Goal: Check status: Check status

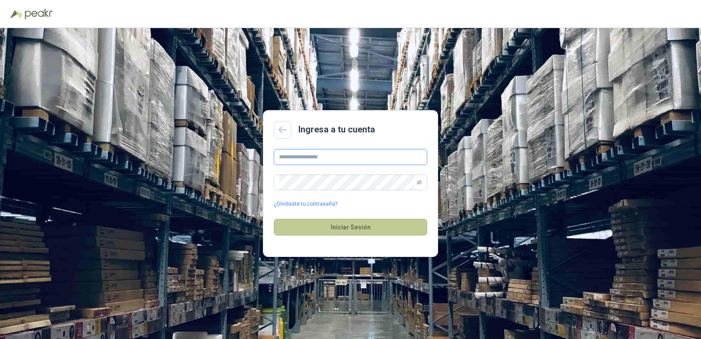
type input "**********"
click at [363, 223] on button "Iniciar Sesión" at bounding box center [350, 227] width 153 height 17
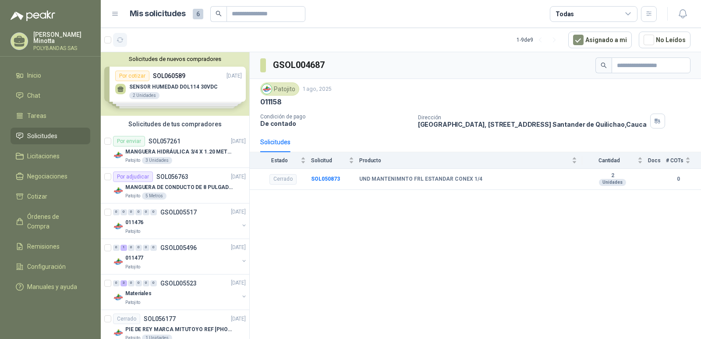
click at [121, 36] on icon "button" at bounding box center [120, 39] width 7 height 7
click at [52, 39] on p "Solanyi [PERSON_NAME]" at bounding box center [61, 38] width 57 height 12
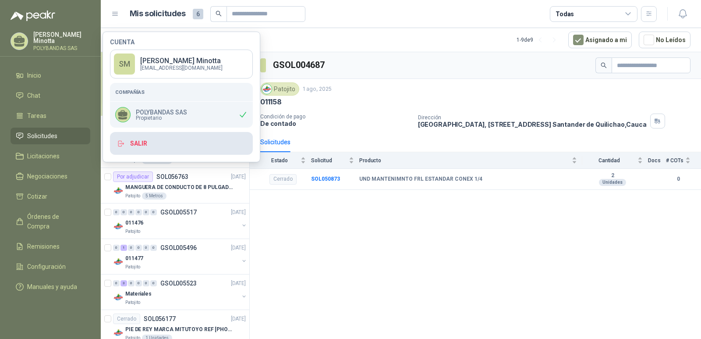
click at [205, 140] on button "Salir" at bounding box center [181, 143] width 143 height 23
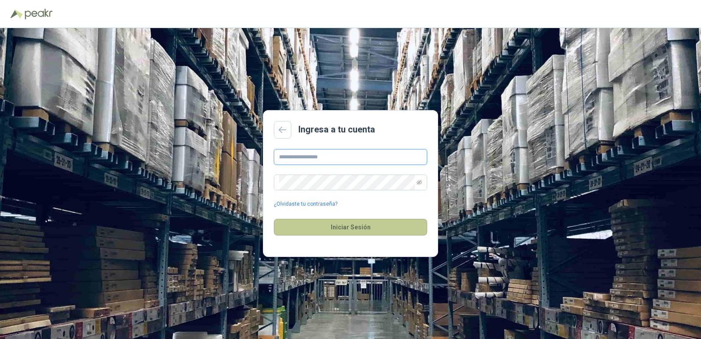
type input "**********"
click at [359, 232] on button "Iniciar Sesión" at bounding box center [350, 227] width 153 height 17
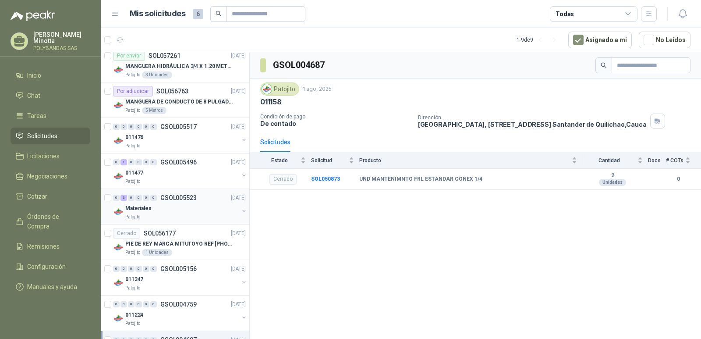
scroll to position [88, 0]
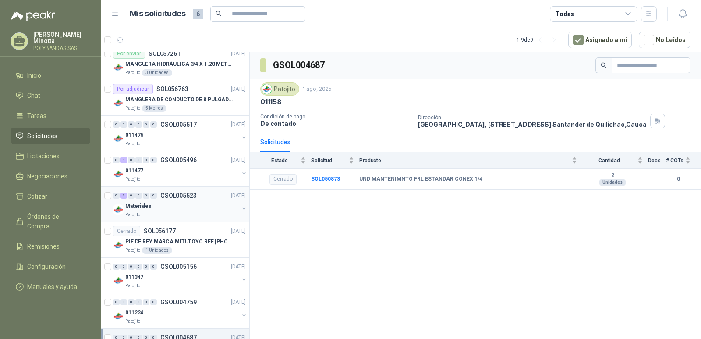
click at [135, 210] on p "Materiales" at bounding box center [138, 206] width 26 height 8
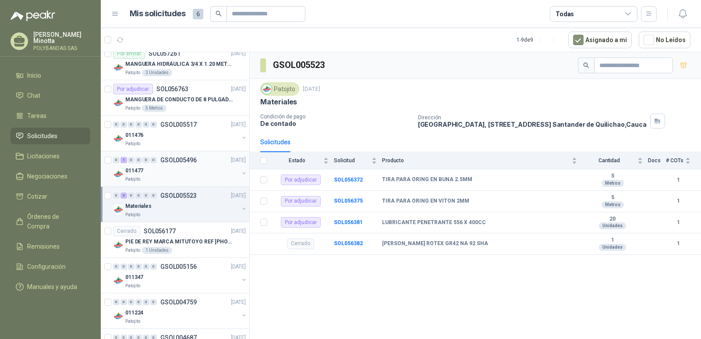
click at [136, 176] on p "Patojito" at bounding box center [132, 179] width 15 height 7
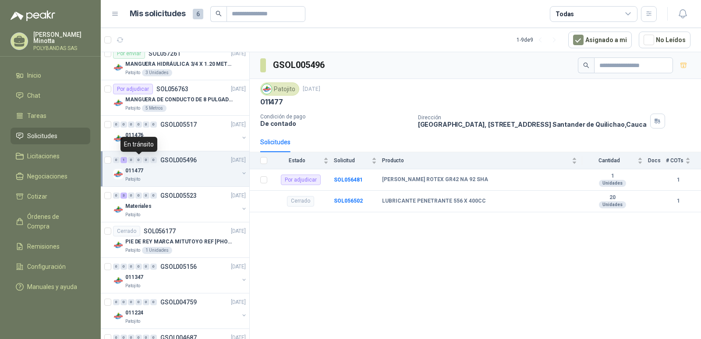
click at [139, 142] on div "En tránsito" at bounding box center [139, 144] width 37 height 15
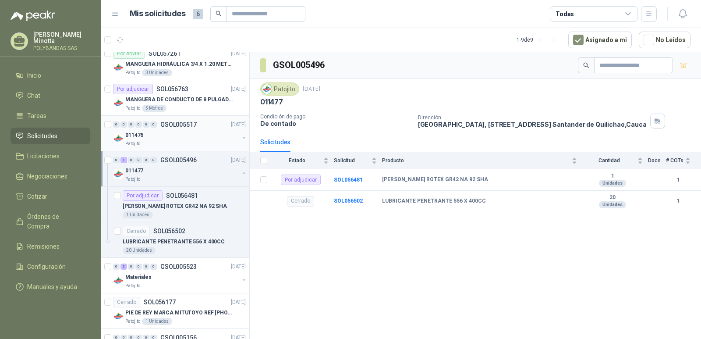
click at [140, 134] on p "011476" at bounding box center [134, 135] width 18 height 8
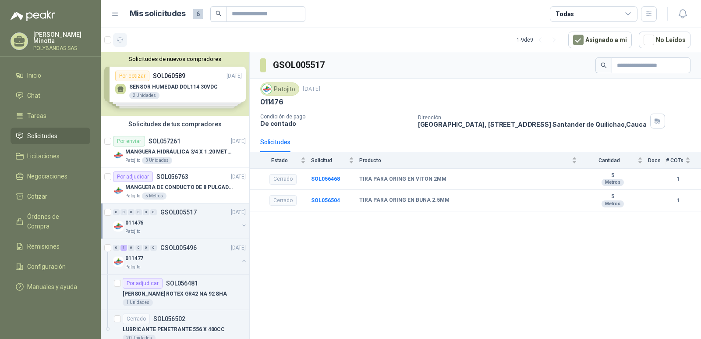
click at [121, 42] on icon "button" at bounding box center [120, 40] width 7 height 4
click at [45, 37] on p "Solanyi [PERSON_NAME]" at bounding box center [61, 38] width 57 height 12
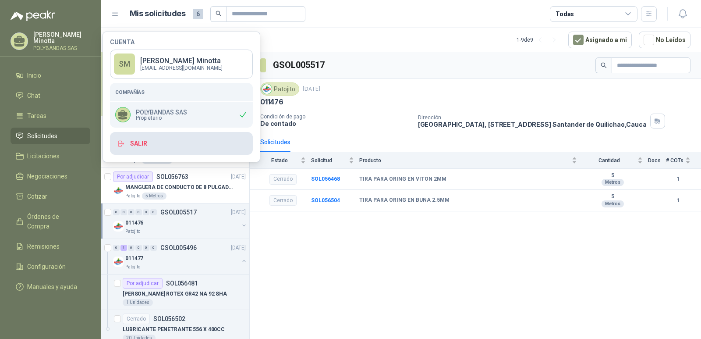
click at [138, 140] on button "Salir" at bounding box center [181, 143] width 143 height 23
